Goal: Task Accomplishment & Management: Manage account settings

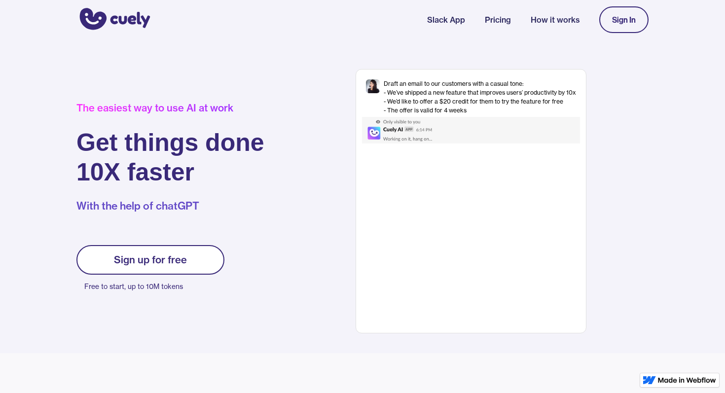
click at [621, 22] on div "Sign In" at bounding box center [624, 19] width 24 height 9
click at [621, 23] on div "Sign In" at bounding box center [624, 19] width 24 height 9
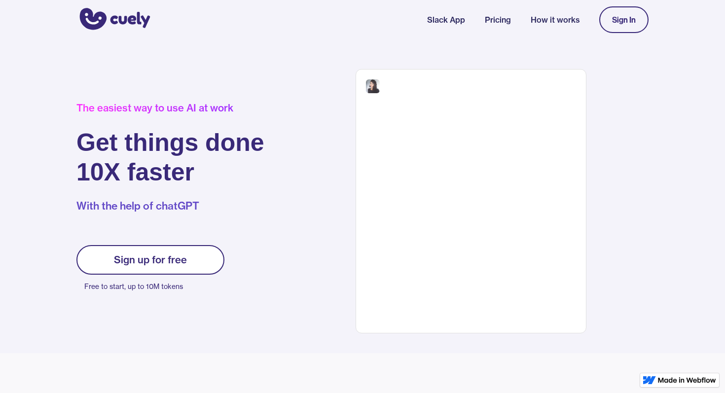
click at [485, 124] on div at bounding box center [471, 130] width 218 height 27
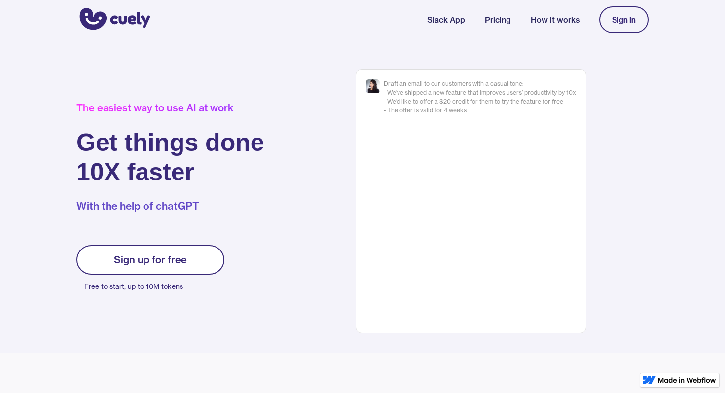
click at [609, 26] on link "Sign In" at bounding box center [623, 19] width 49 height 27
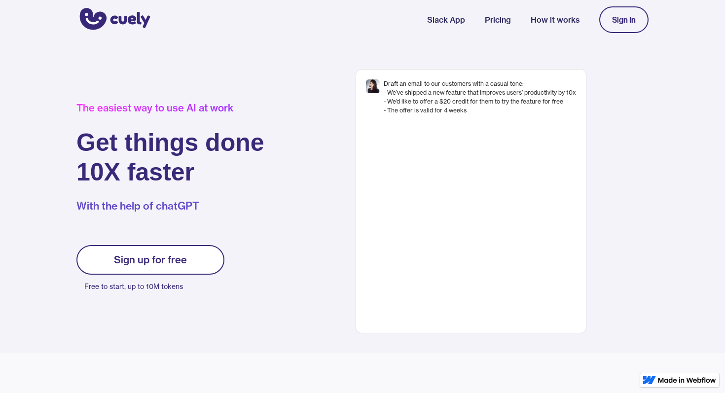
click at [609, 26] on link "Sign In" at bounding box center [623, 19] width 49 height 27
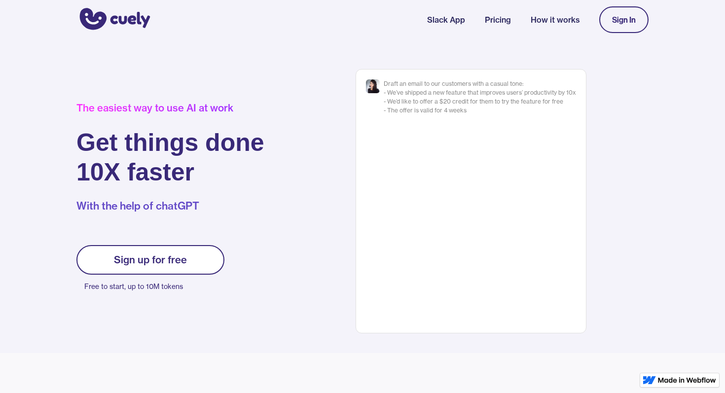
click at [609, 26] on link "Sign In" at bounding box center [623, 19] width 49 height 27
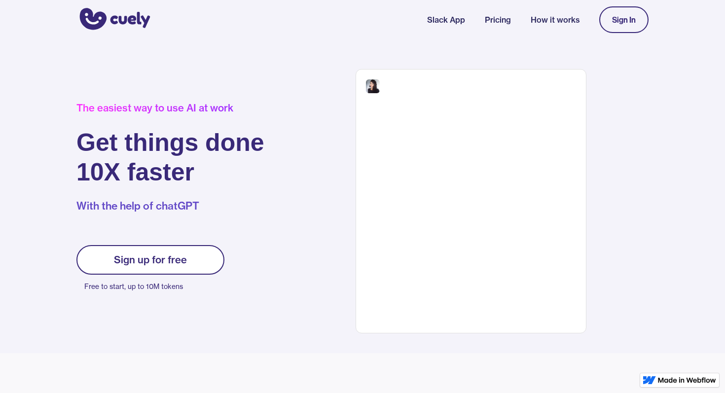
click at [621, 22] on div "Sign In" at bounding box center [624, 19] width 24 height 9
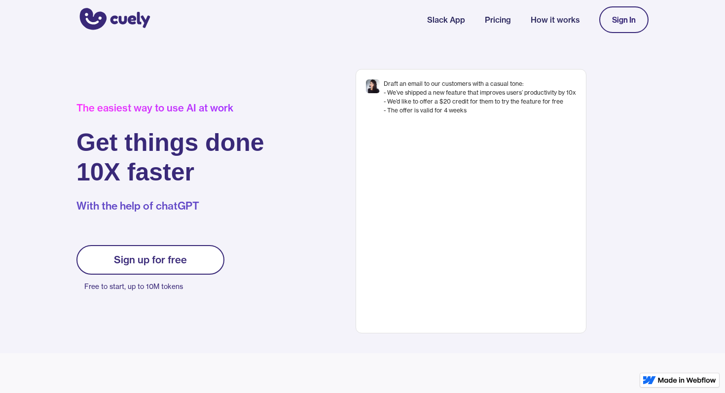
click at [171, 265] on div "Sign up for free" at bounding box center [150, 260] width 73 height 12
